Goal: Communication & Community: Share content

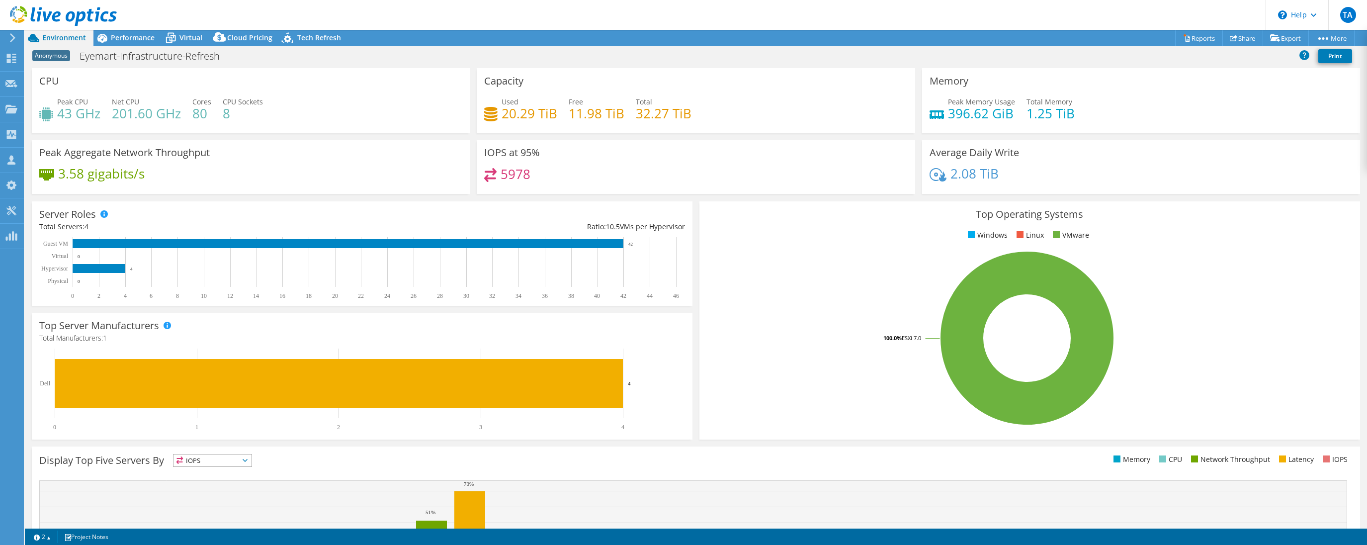
select select "USD"
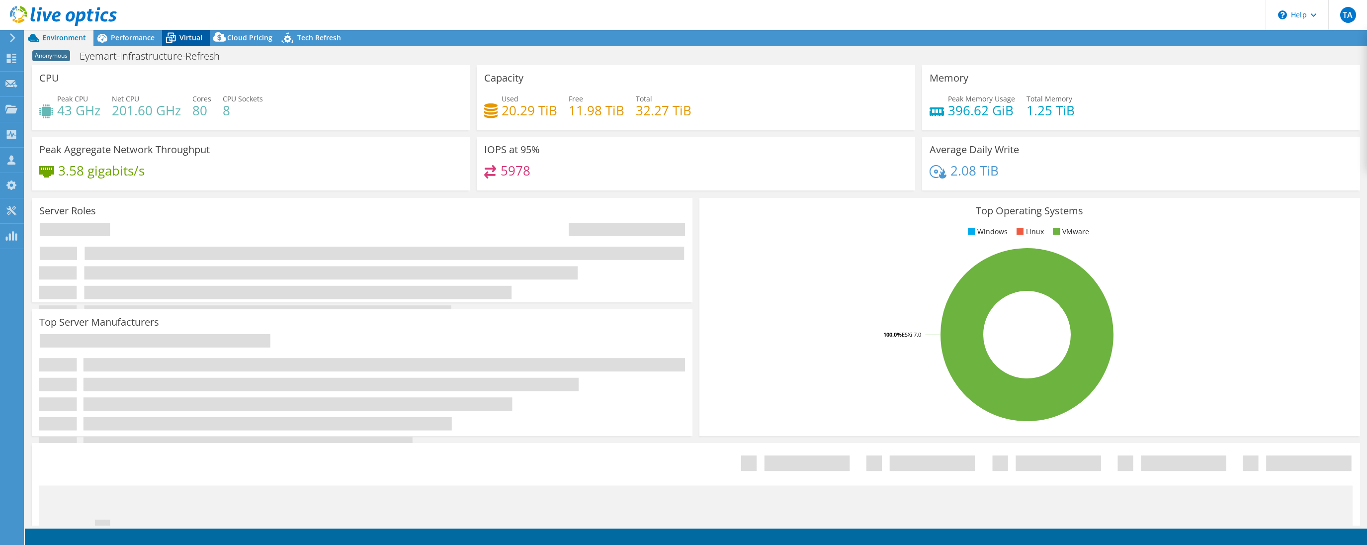
select select "USD"
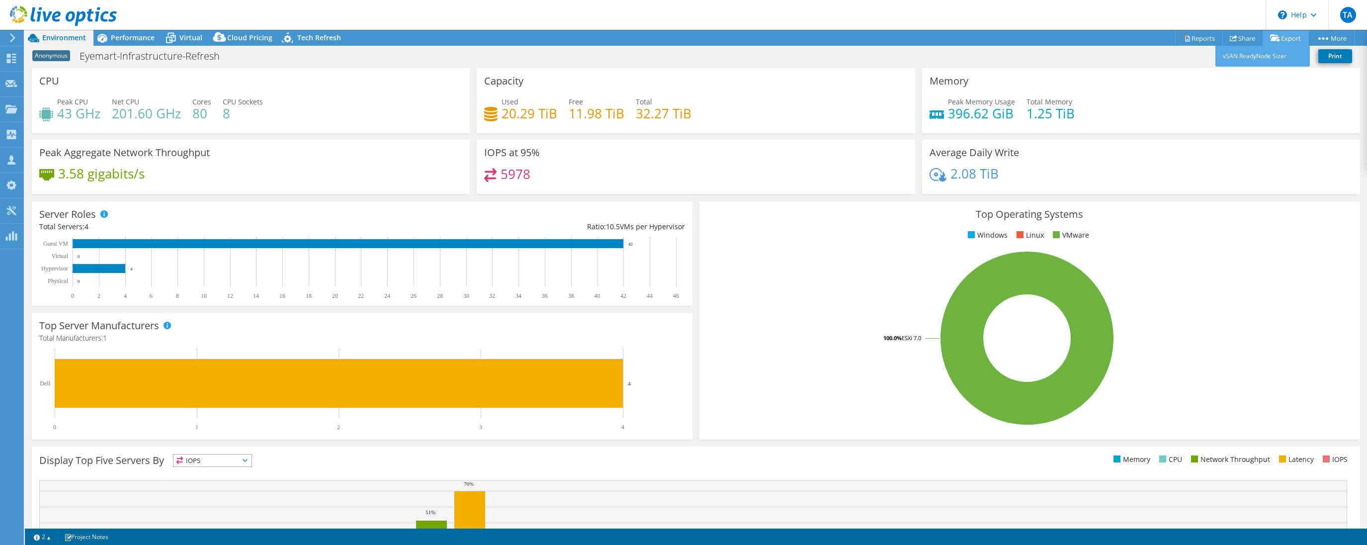
click at [1286, 42] on link "Export" at bounding box center [1285, 37] width 46 height 15
click at [1261, 56] on link "vSAN ReadyNode Sizer" at bounding box center [1262, 56] width 94 height 21
click at [9, 37] on icon at bounding box center [12, 37] width 7 height 9
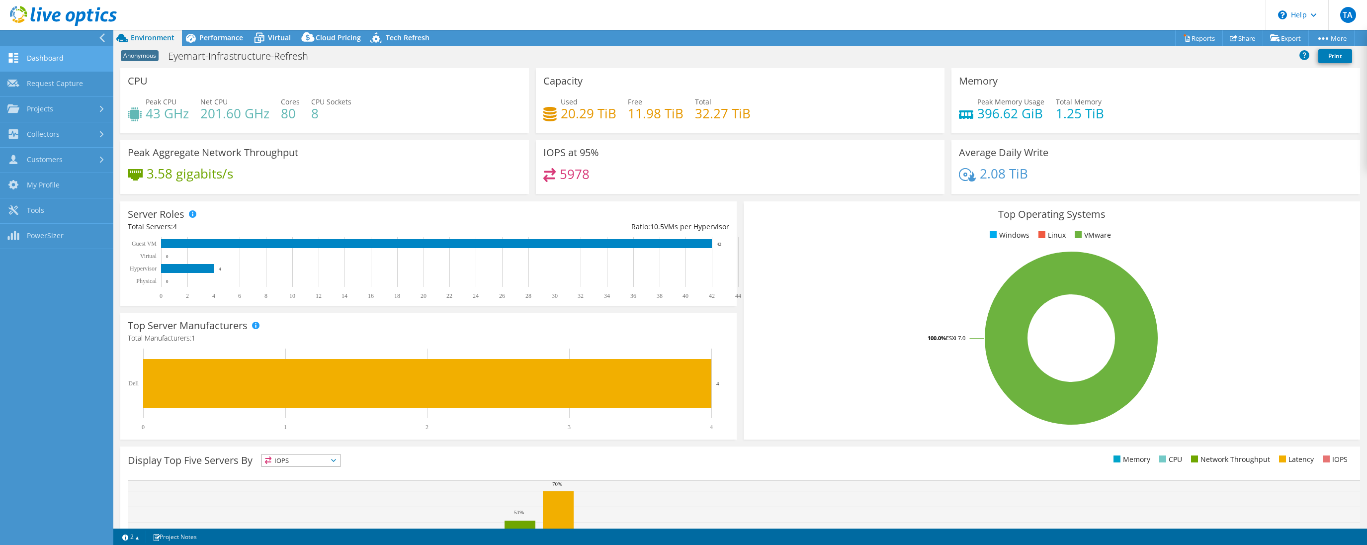
click at [37, 53] on link "Dashboard" at bounding box center [56, 58] width 113 height 25
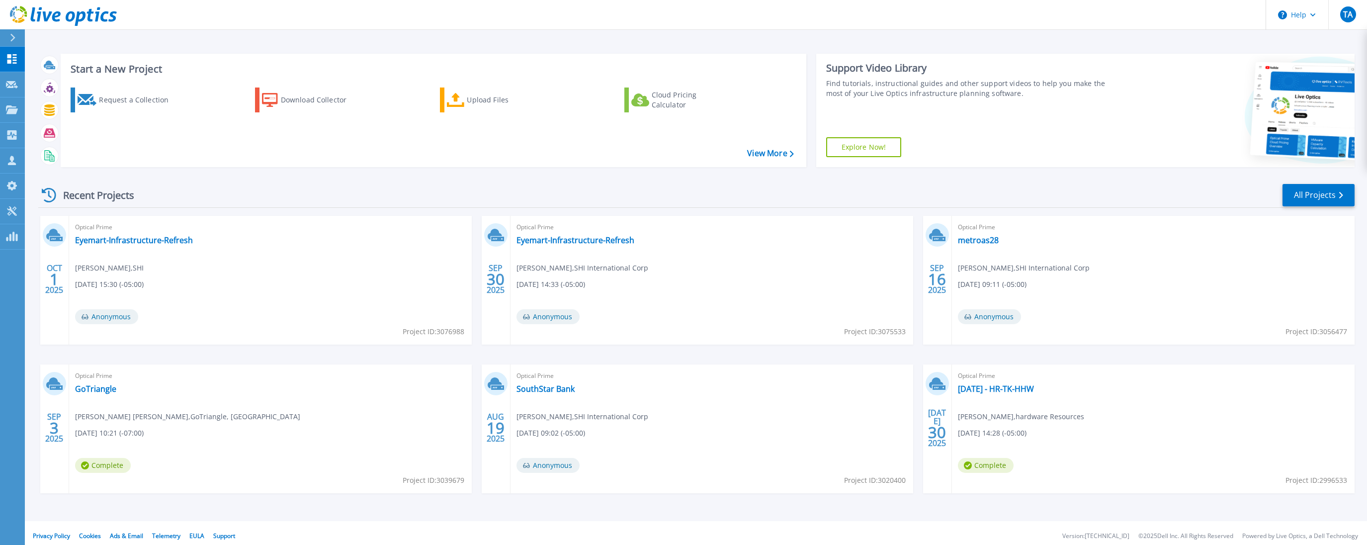
click at [437, 331] on span "Project ID: 3076988" at bounding box center [434, 331] width 62 height 11
drag, startPoint x: 437, startPoint y: 331, endPoint x: 464, endPoint y: 331, distance: 26.3
click at [464, 331] on span "Project ID: 3076988" at bounding box center [434, 331] width 62 height 11
copy span "3076988"
click at [695, 313] on div "Optical Prime Eyemart-Infrastructure-Refresh Kevin Elwood , SHI International C…" at bounding box center [711, 280] width 403 height 129
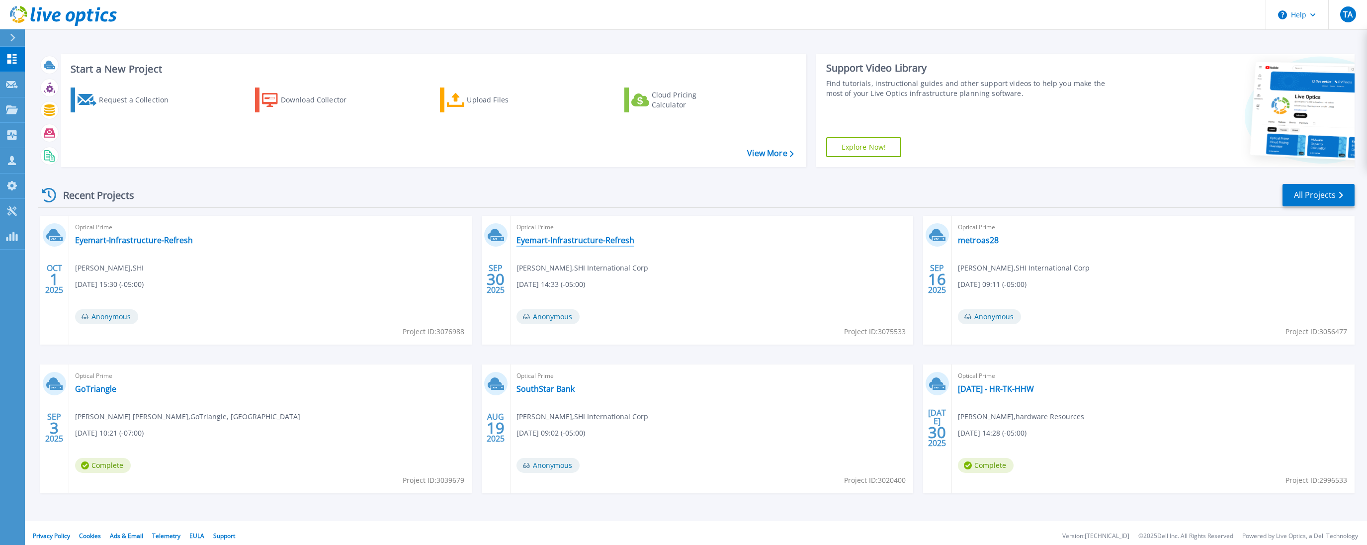
click at [563, 241] on link "Eyemart-Infrastructure-Refresh" at bounding box center [575, 240] width 118 height 10
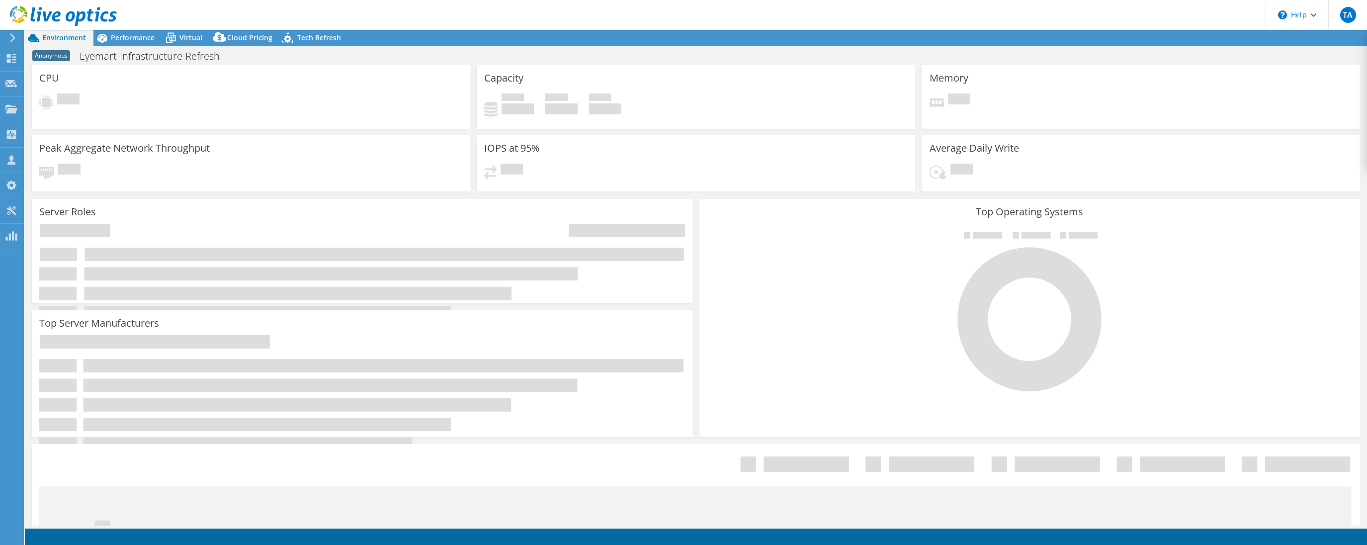
select select "USD"
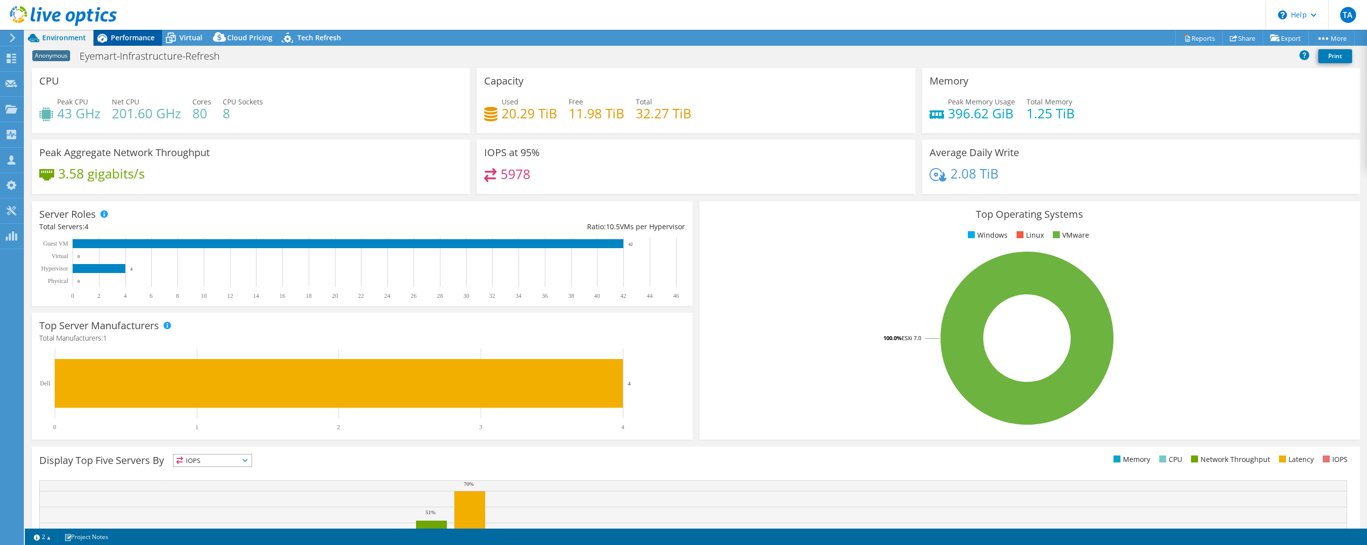
click at [133, 36] on span "Performance" at bounding box center [133, 37] width 44 height 9
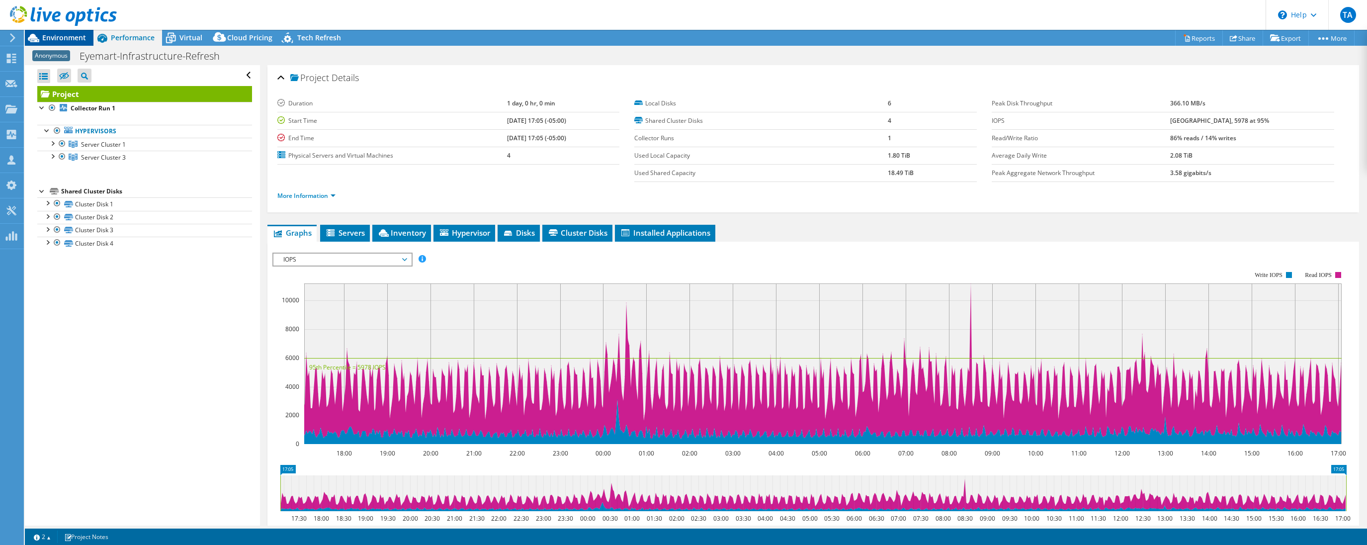
click at [62, 36] on span "Environment" at bounding box center [64, 37] width 44 height 9
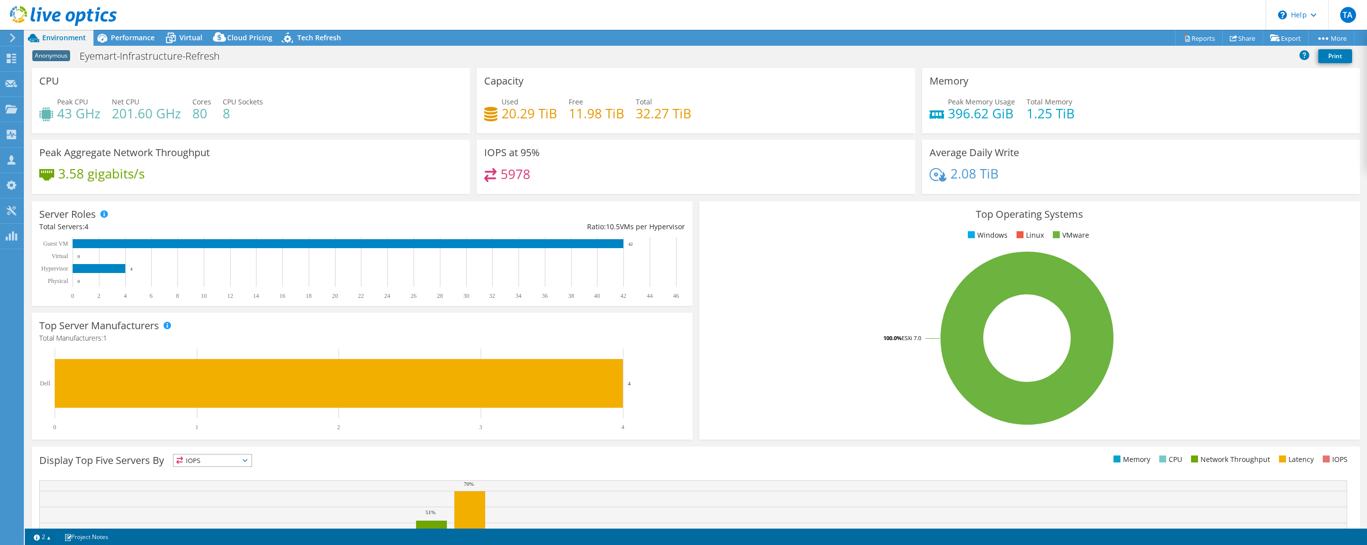
click at [15, 38] on icon at bounding box center [12, 37] width 7 height 9
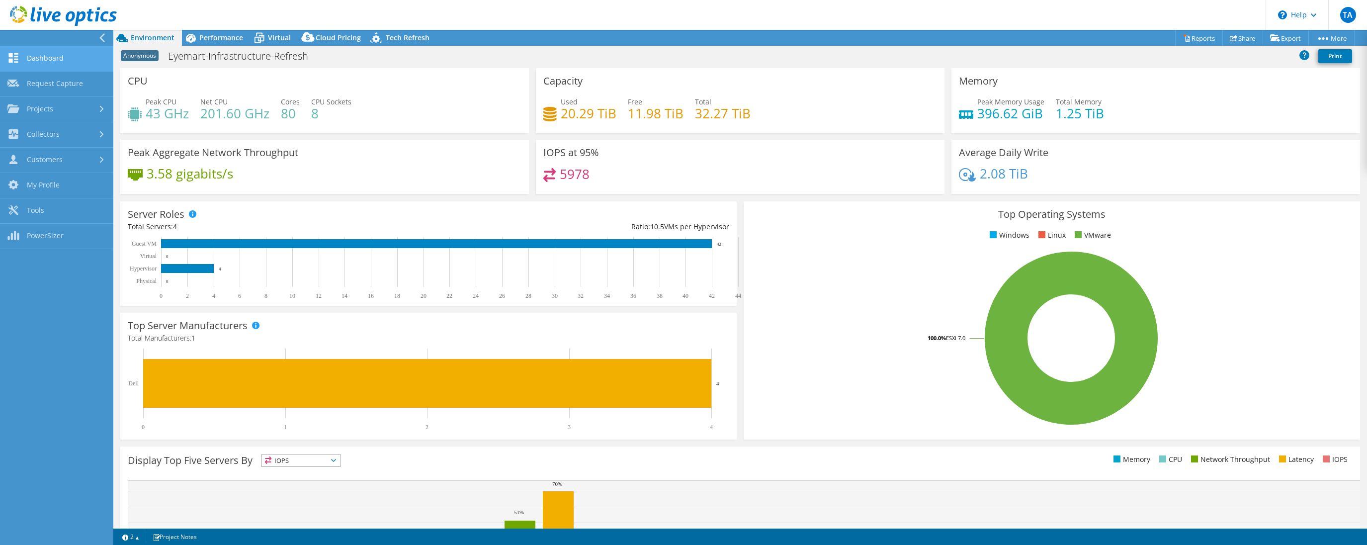
click at [59, 65] on link "Dashboard" at bounding box center [56, 58] width 113 height 25
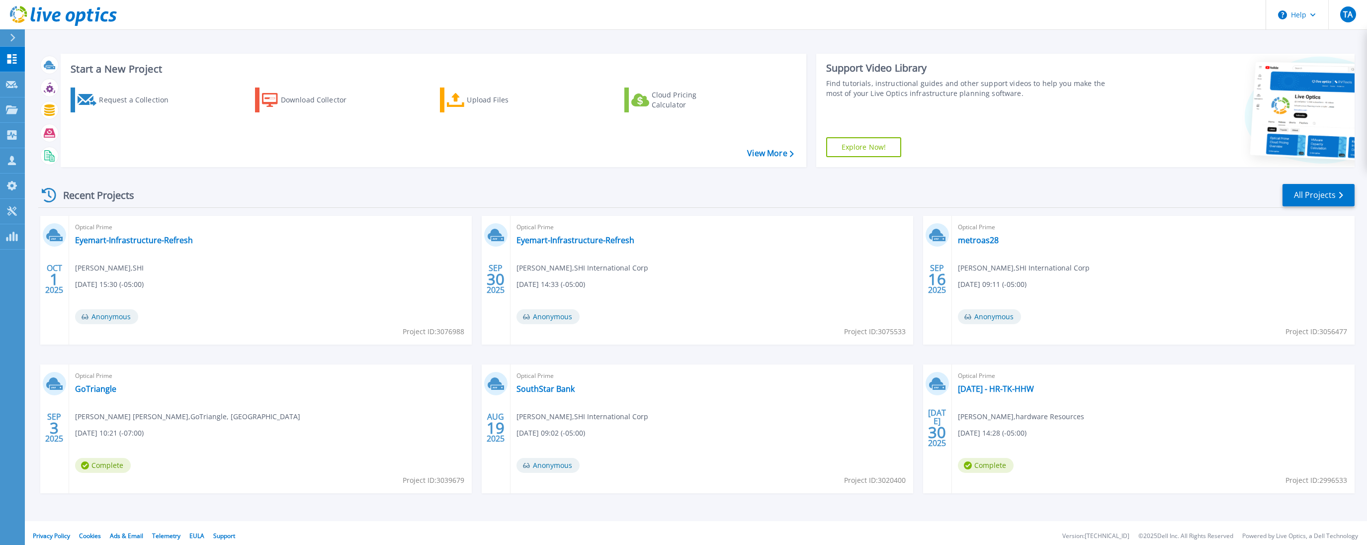
click at [635, 294] on div "Optical Prime Eyemart-Infrastructure-Refresh [PERSON_NAME] , SHI International …" at bounding box center [711, 280] width 403 height 129
drag, startPoint x: 880, startPoint y: 331, endPoint x: 896, endPoint y: 333, distance: 16.5
click at [896, 333] on span "Project ID: 3075533" at bounding box center [875, 331] width 62 height 11
drag, startPoint x: 878, startPoint y: 331, endPoint x: 904, endPoint y: 332, distance: 26.9
click at [904, 332] on span "Project ID: 3075533" at bounding box center [875, 331] width 62 height 11
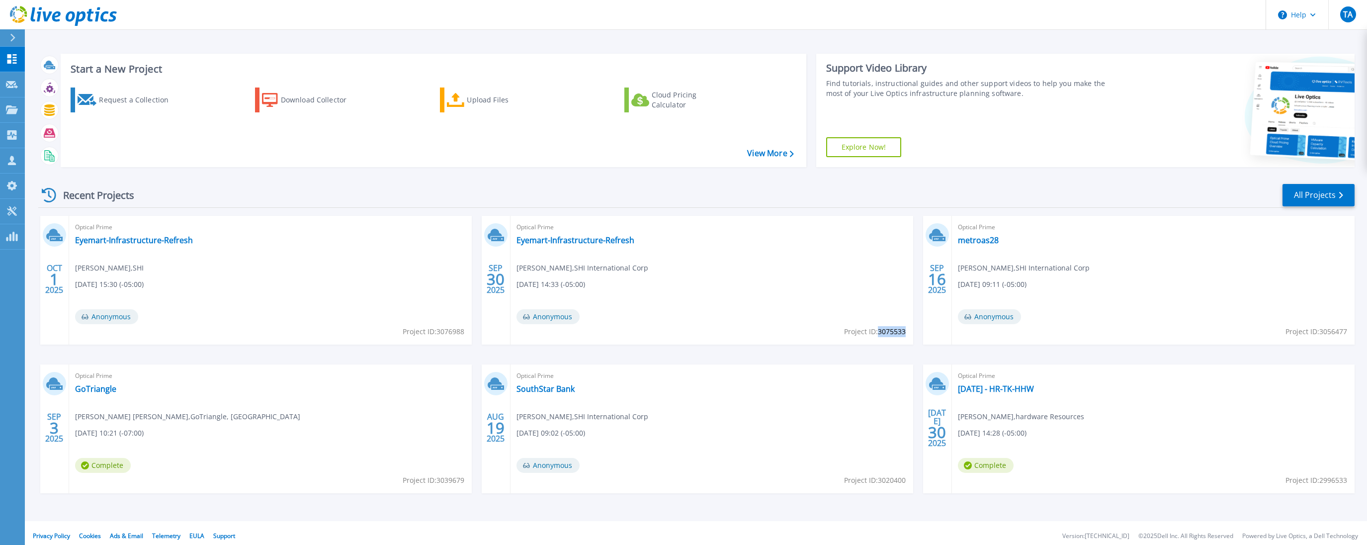
copy span "3075533"
click at [899, 340] on div "Optical Prime Eyemart-Infrastructure-Refresh [PERSON_NAME] , SHI International …" at bounding box center [711, 280] width 403 height 129
drag, startPoint x: 878, startPoint y: 332, endPoint x: 906, endPoint y: 332, distance: 28.8
click at [905, 332] on span "Project ID: 3075533" at bounding box center [875, 331] width 62 height 11
copy span "3075533"
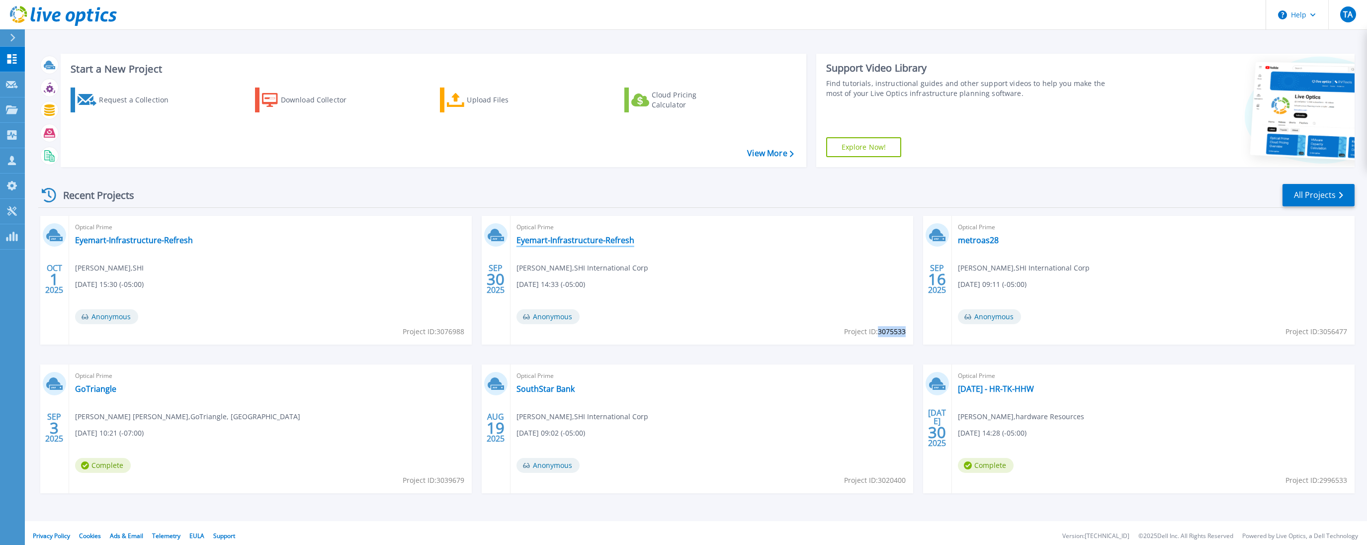
click at [571, 242] on link "Eyemart-Infrastructure-Refresh" at bounding box center [575, 240] width 118 height 10
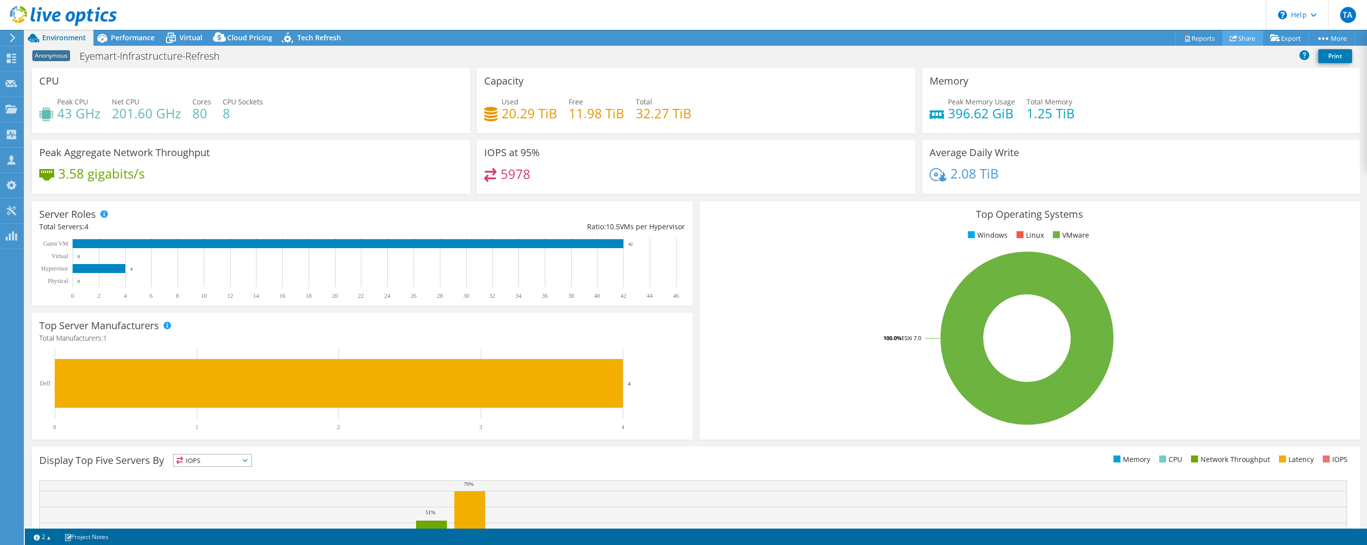
click at [1250, 40] on link "Share" at bounding box center [1242, 37] width 41 height 15
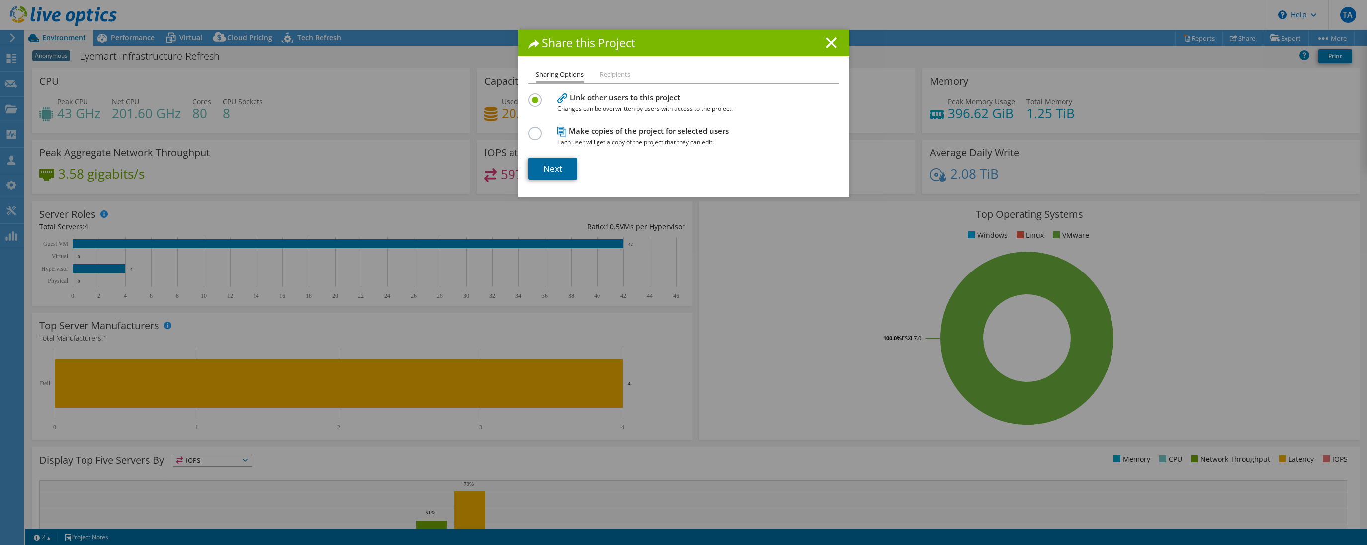
click at [554, 166] on link "Next" at bounding box center [552, 169] width 49 height 22
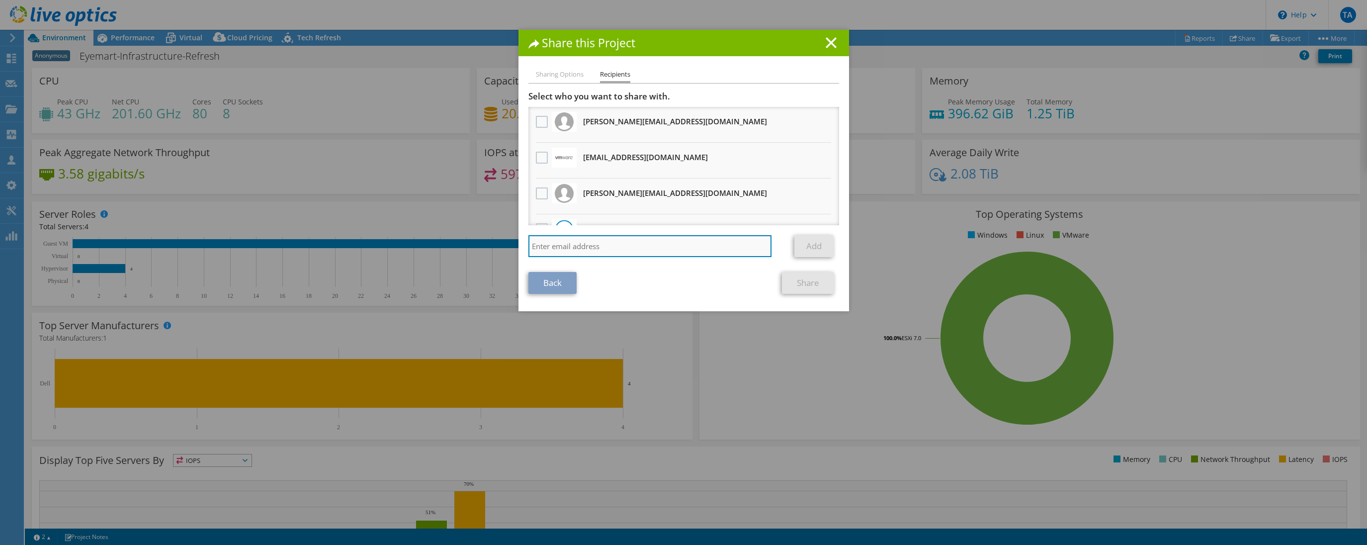
click at [563, 242] on input "search" at bounding box center [649, 246] width 243 height 22
paste input "vcf-sizer-liveoptics.PDL@broadcom.com"
click at [708, 245] on input "vcf-sizer-liveoptics.PDL@broadcom.com" at bounding box center [649, 246] width 243 height 22
type input "vcf-sizer-liveoptics.PDL@broadcom.com"
click at [825, 250] on link "Add" at bounding box center [813, 246] width 39 height 22
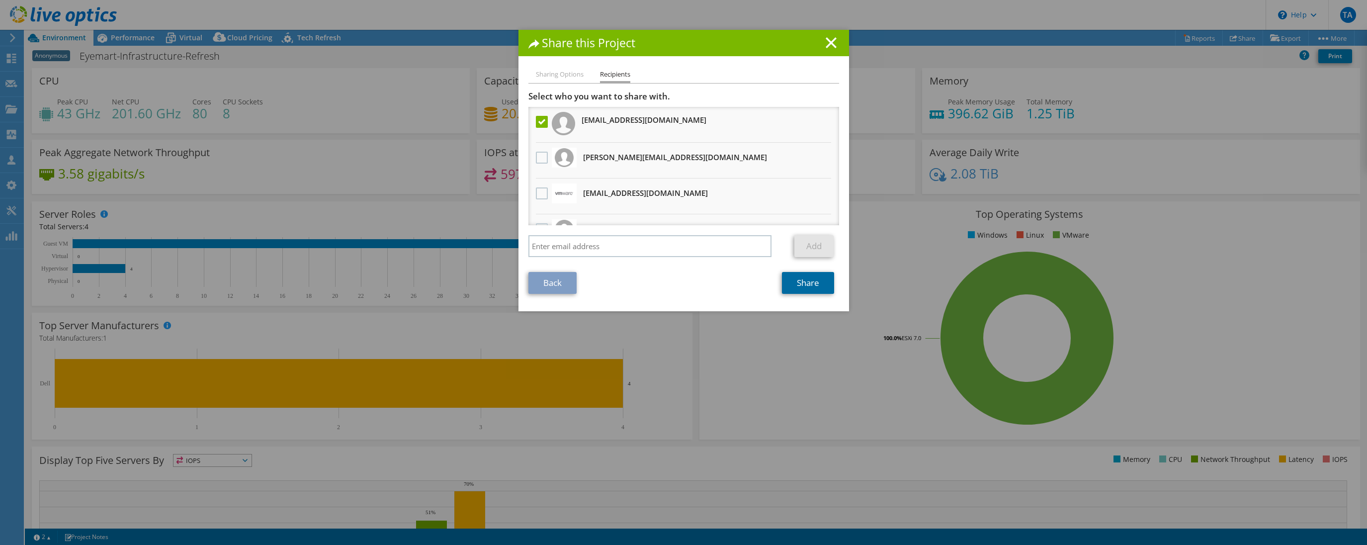
click at [808, 288] on link "Share" at bounding box center [808, 283] width 52 height 22
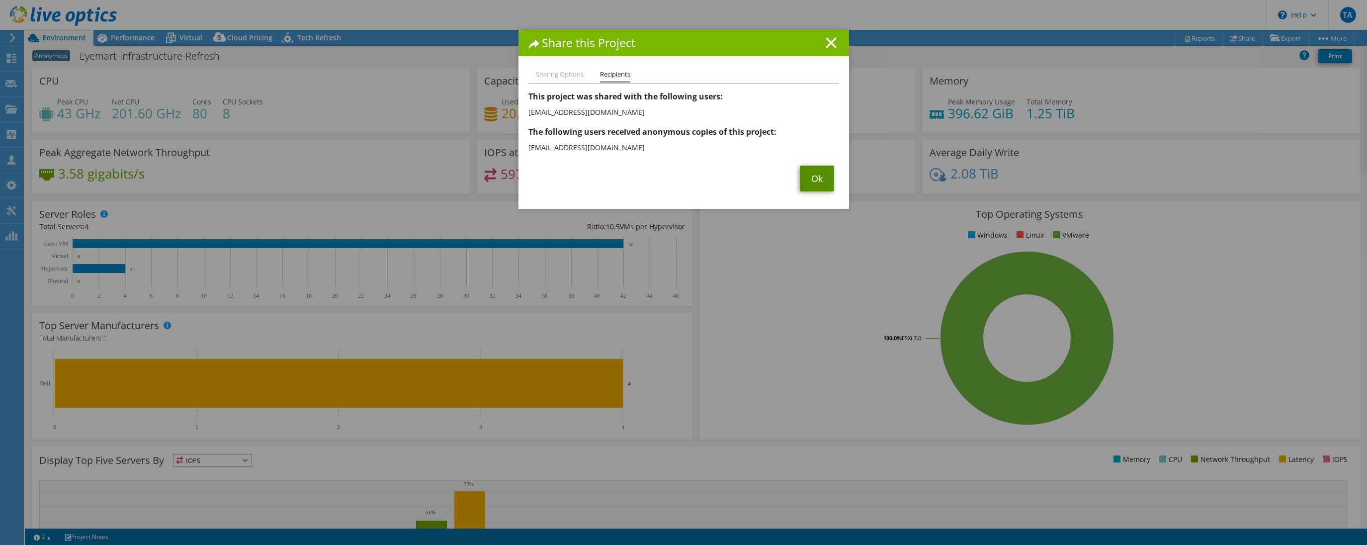
click at [818, 183] on link "Ok" at bounding box center [817, 178] width 34 height 26
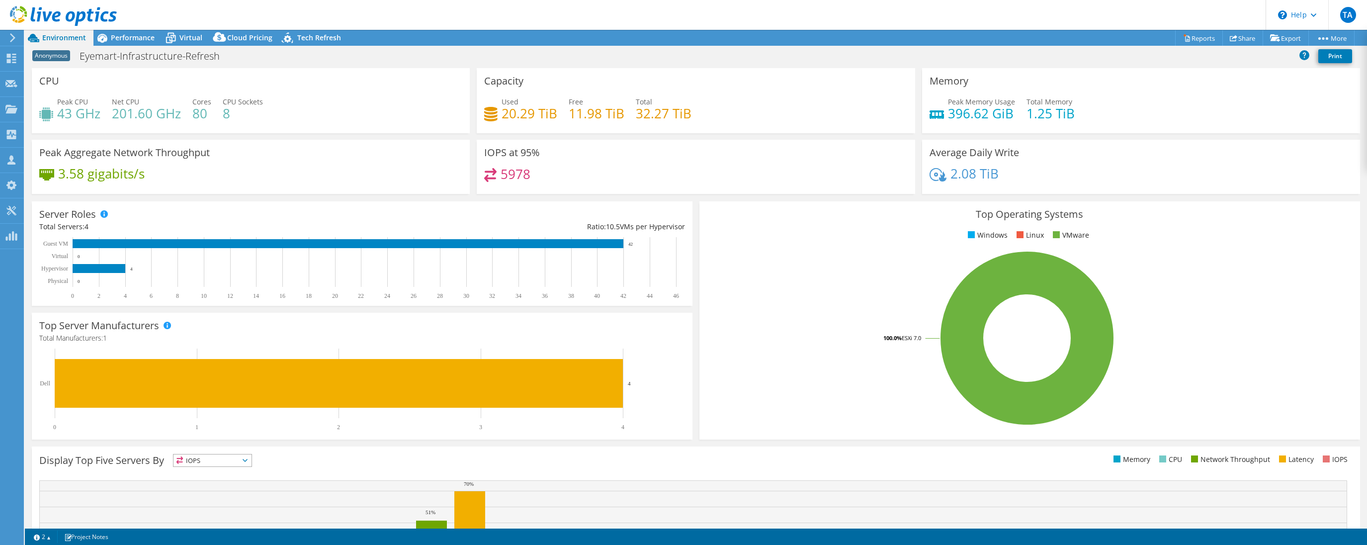
click at [7, 37] on div at bounding box center [10, 37] width 11 height 9
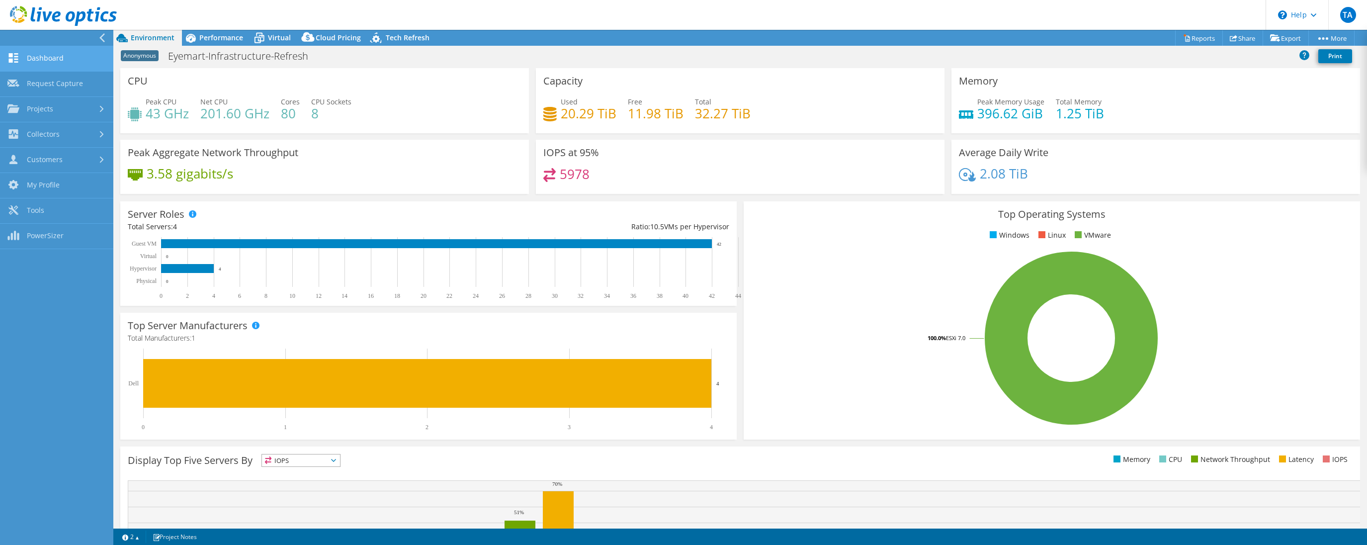
click at [60, 61] on link "Dashboard" at bounding box center [56, 58] width 113 height 25
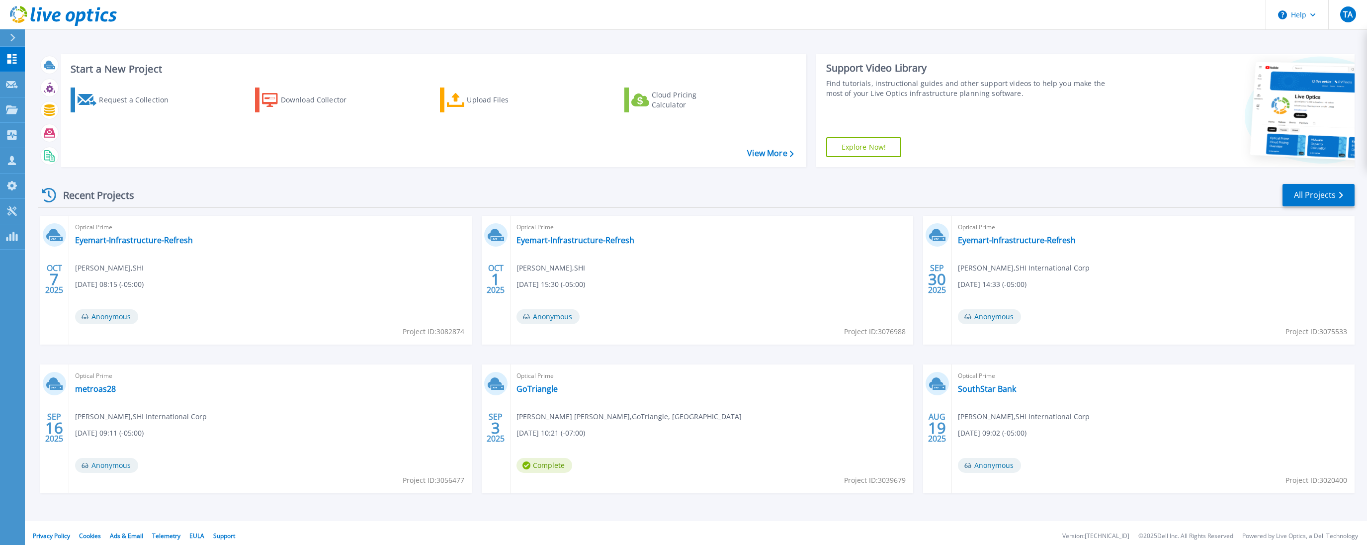
click at [881, 339] on div "Optical Prime Eyemart-Infrastructure-Refresh Tony Ashby , SHI 10/01/2025, 15:30…" at bounding box center [711, 280] width 403 height 129
drag, startPoint x: 880, startPoint y: 332, endPoint x: 887, endPoint y: 332, distance: 7.5
click at [887, 332] on span "Project ID: 3076988" at bounding box center [875, 331] width 62 height 11
click at [878, 318] on div "Optical Prime Eyemart-Infrastructure-Refresh Tony Ashby , SHI 10/01/2025, 15:30…" at bounding box center [711, 280] width 403 height 129
drag, startPoint x: 878, startPoint y: 331, endPoint x: 905, endPoint y: 331, distance: 26.8
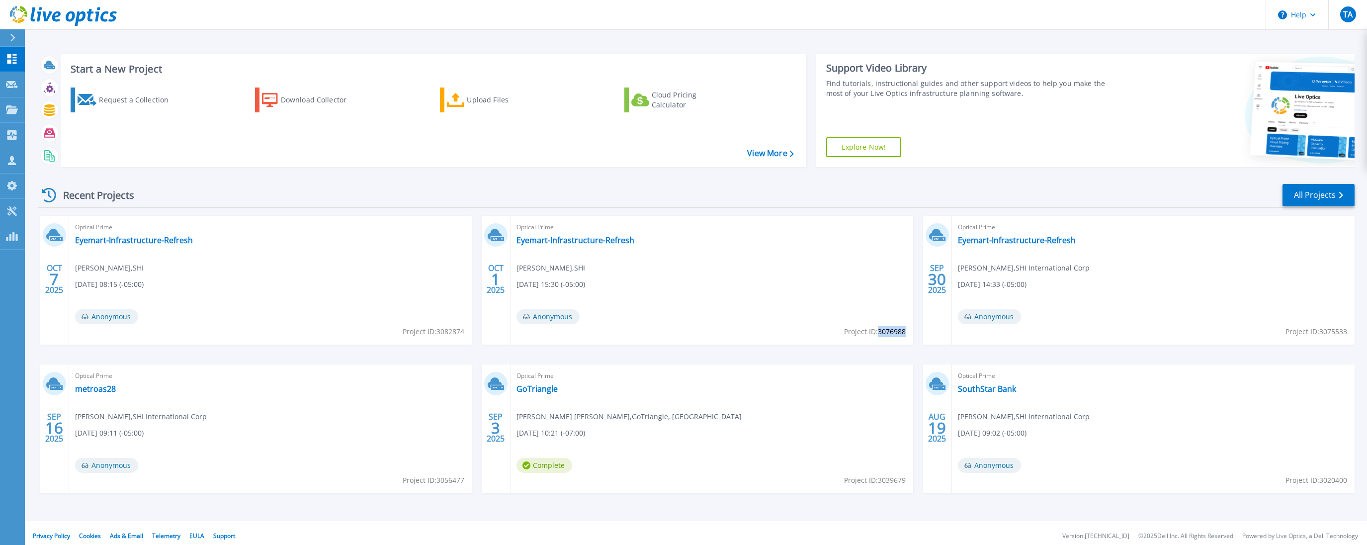
click at [905, 331] on span "Project ID: 3076988" at bounding box center [875, 331] width 62 height 11
copy span "3076988"
click at [604, 241] on link "Eyemart-Infrastructure-Refresh" at bounding box center [575, 240] width 118 height 10
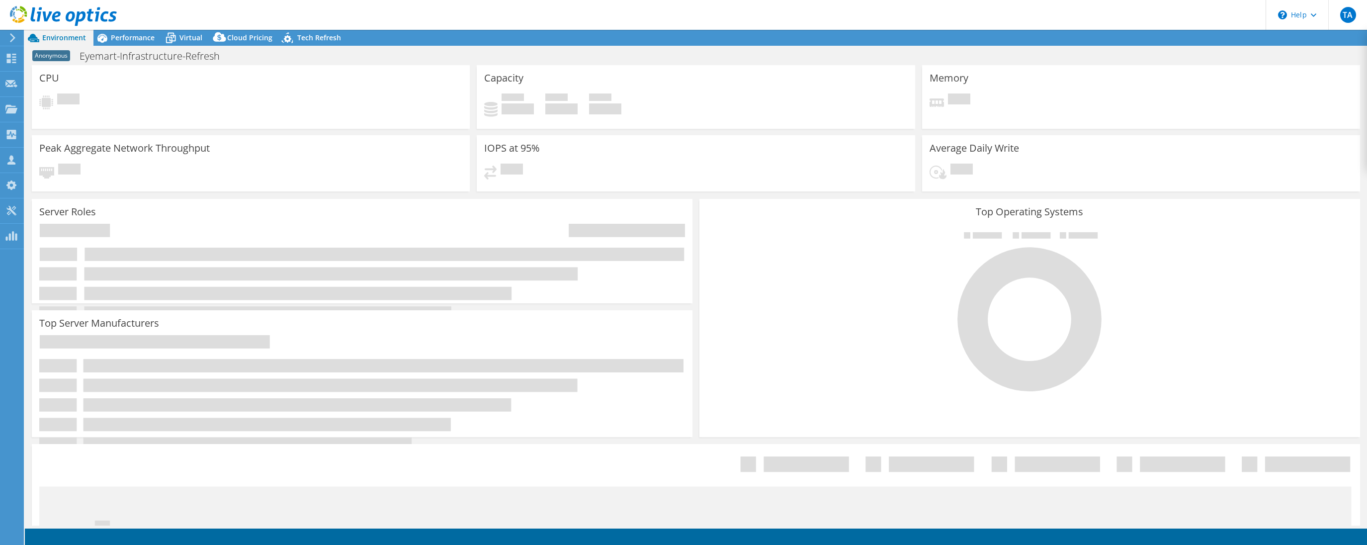
select select "USD"
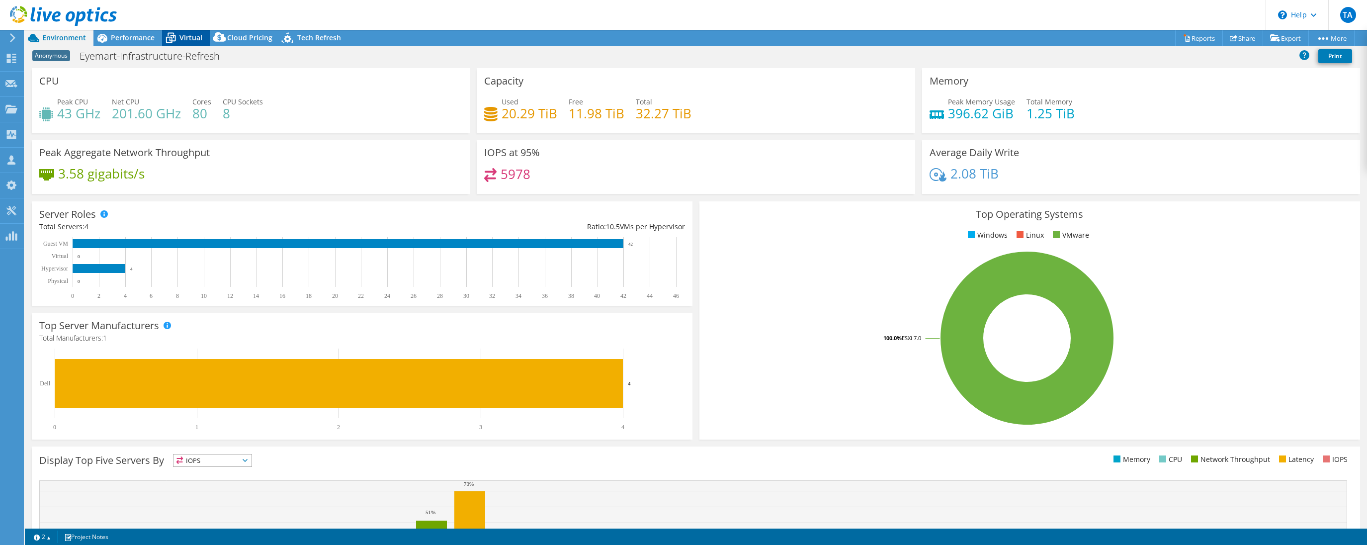
click at [195, 39] on span "Virtual" at bounding box center [190, 37] width 23 height 9
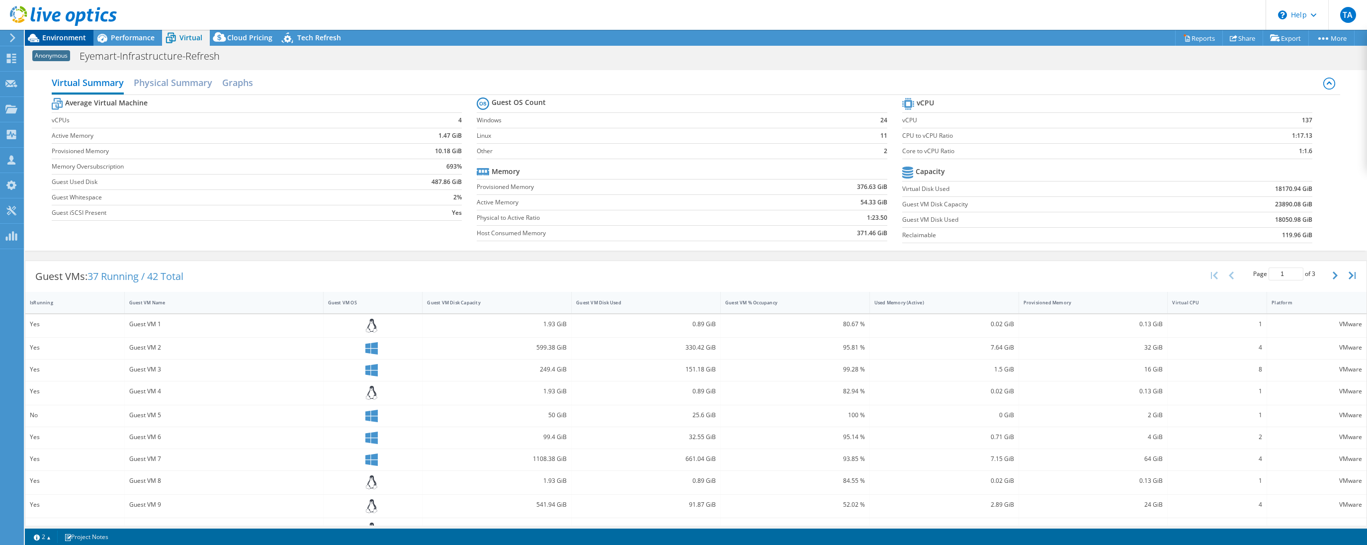
click at [61, 37] on span "Environment" at bounding box center [64, 37] width 44 height 9
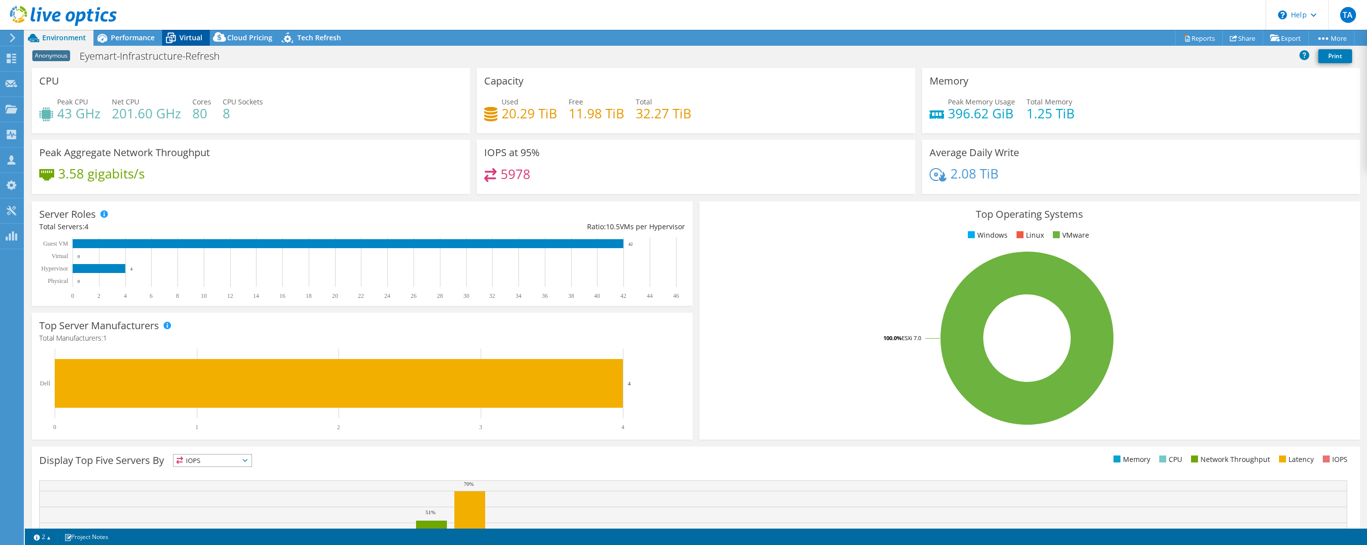
click at [198, 42] on span "Virtual" at bounding box center [190, 37] width 23 height 9
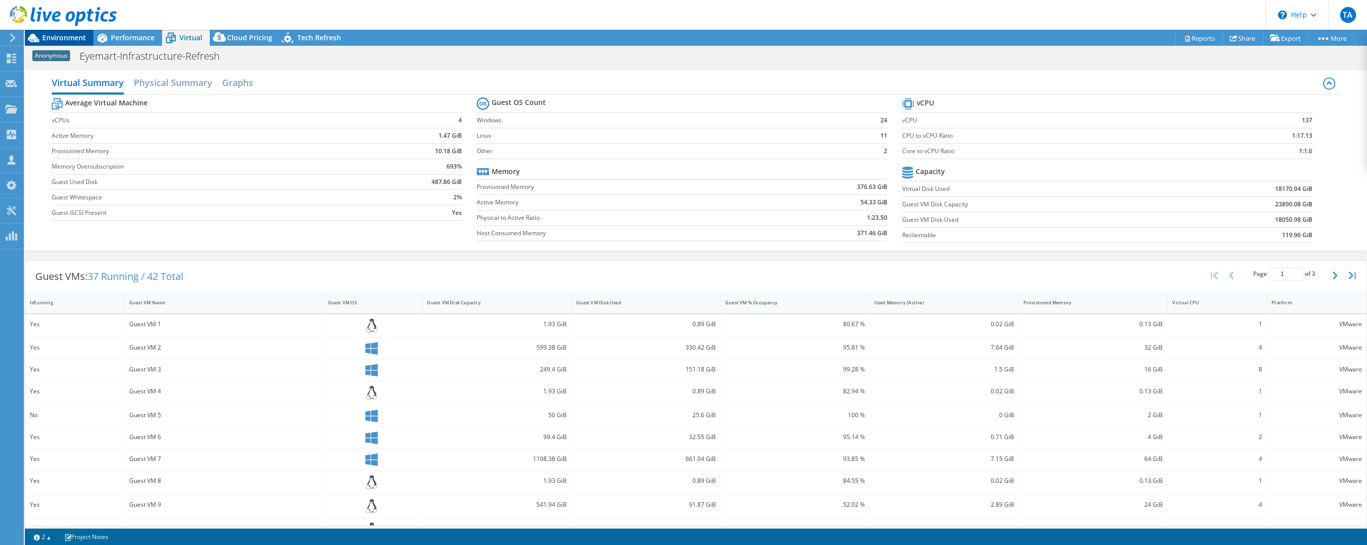
click at [70, 40] on span "Environment" at bounding box center [64, 37] width 44 height 9
